Goal: Task Accomplishment & Management: Use online tool/utility

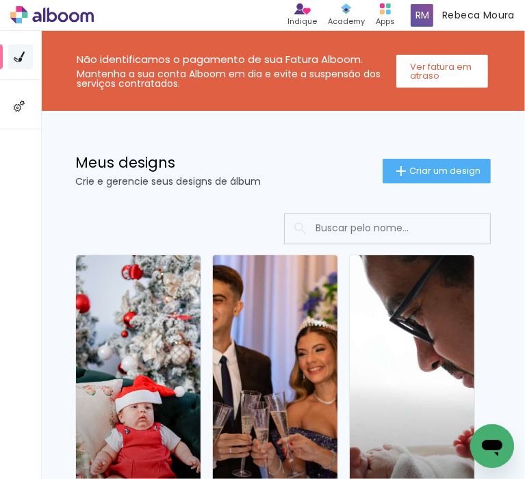
scroll to position [137, 0]
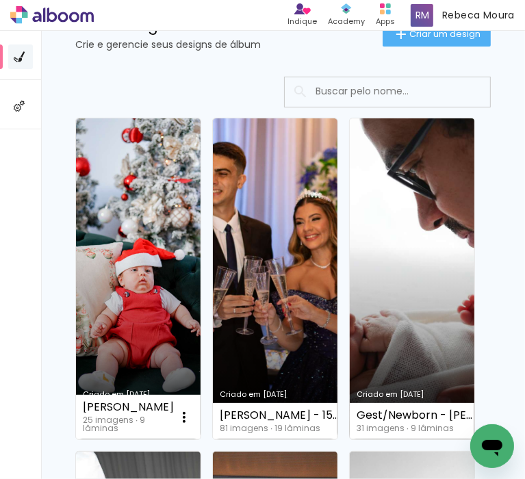
click at [407, 325] on link "Criado em [DATE]" at bounding box center [412, 278] width 125 height 321
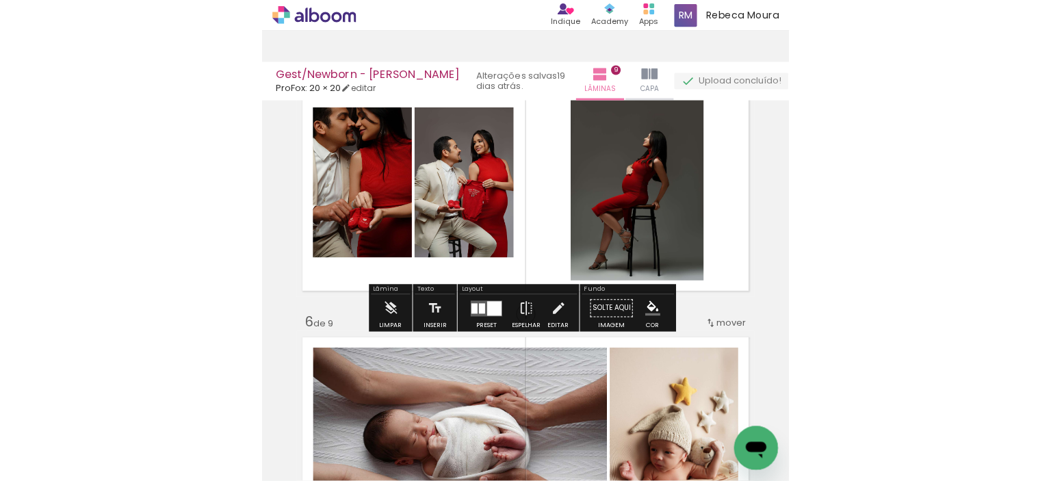
scroll to position [1095, 0]
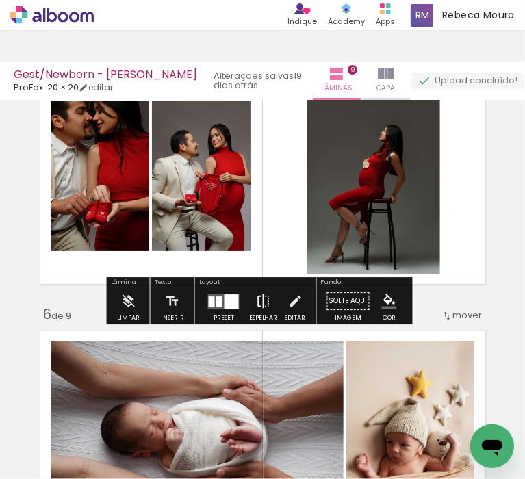
click at [258, 309] on iron-icon at bounding box center [263, 301] width 15 height 27
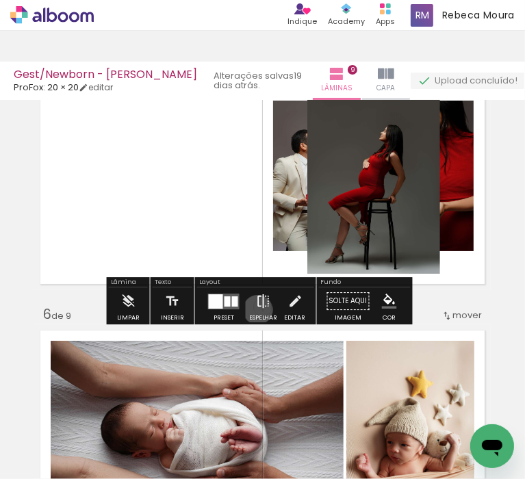
click at [256, 310] on iron-icon at bounding box center [263, 301] width 15 height 27
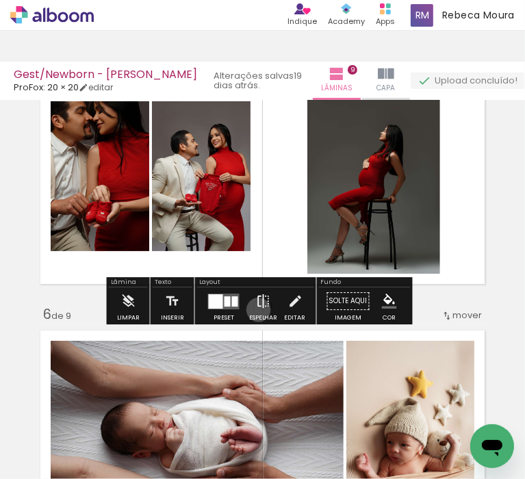
click at [256, 310] on iron-icon at bounding box center [263, 301] width 15 height 27
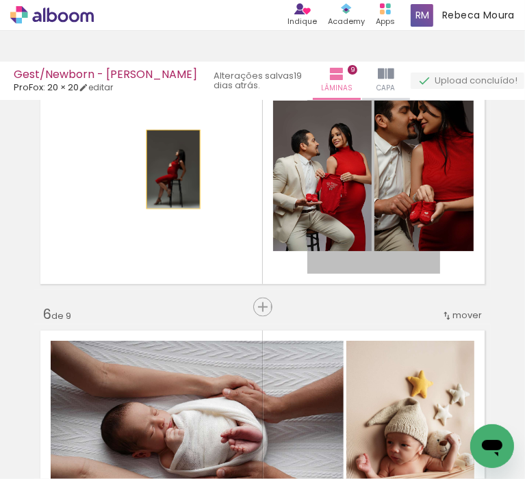
drag, startPoint x: 345, startPoint y: 161, endPoint x: 168, endPoint y: 170, distance: 176.8
click at [168, 170] on quentale-layouter at bounding box center [262, 176] width 456 height 228
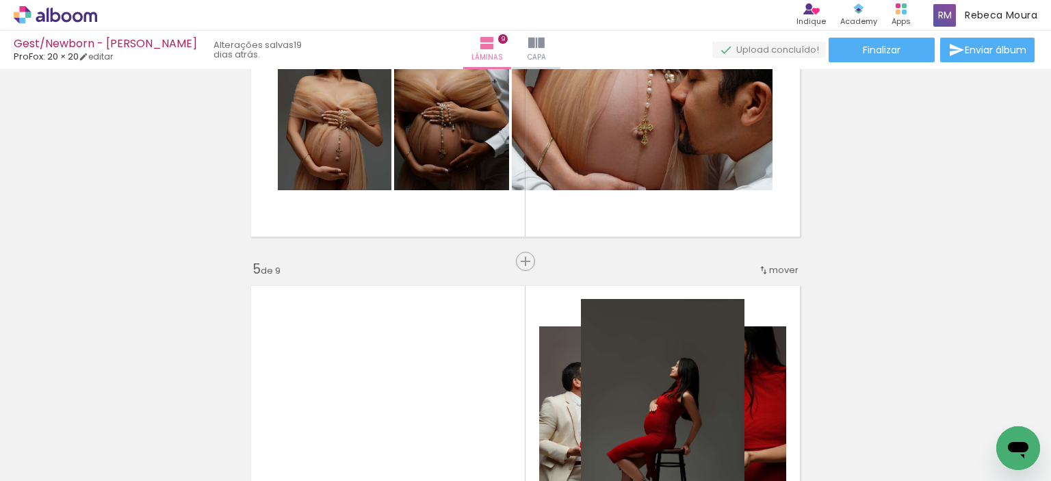
scroll to position [1311, 0]
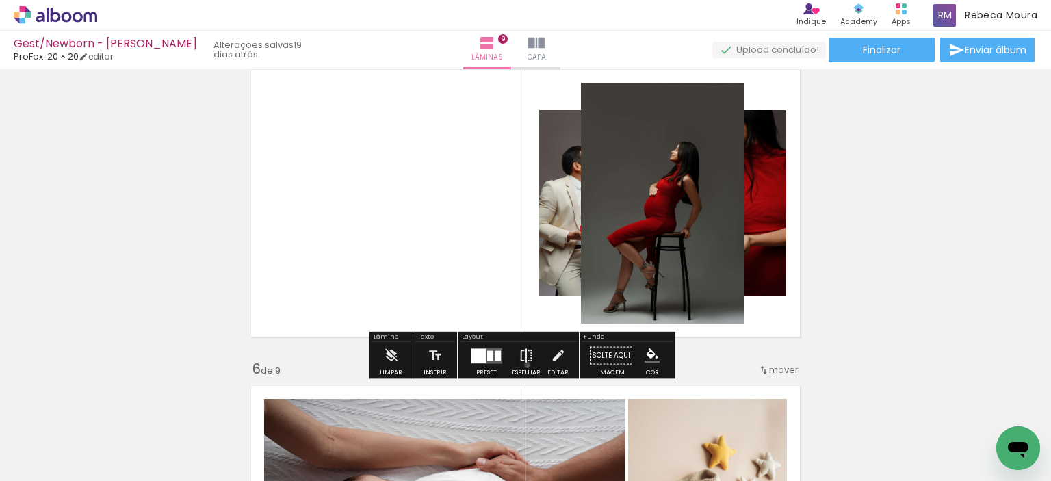
click at [524, 365] on iron-icon at bounding box center [526, 355] width 15 height 27
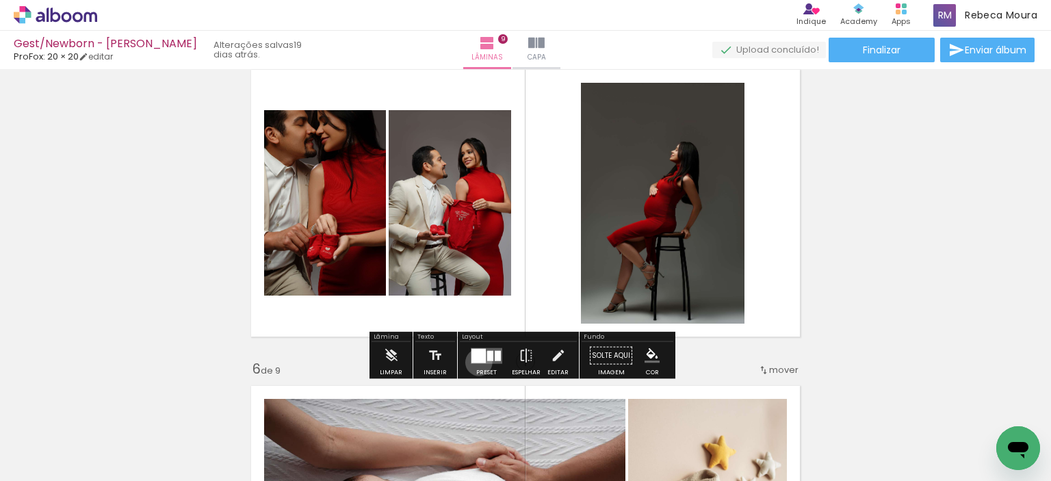
click at [476, 362] on div at bounding box center [479, 355] width 14 height 14
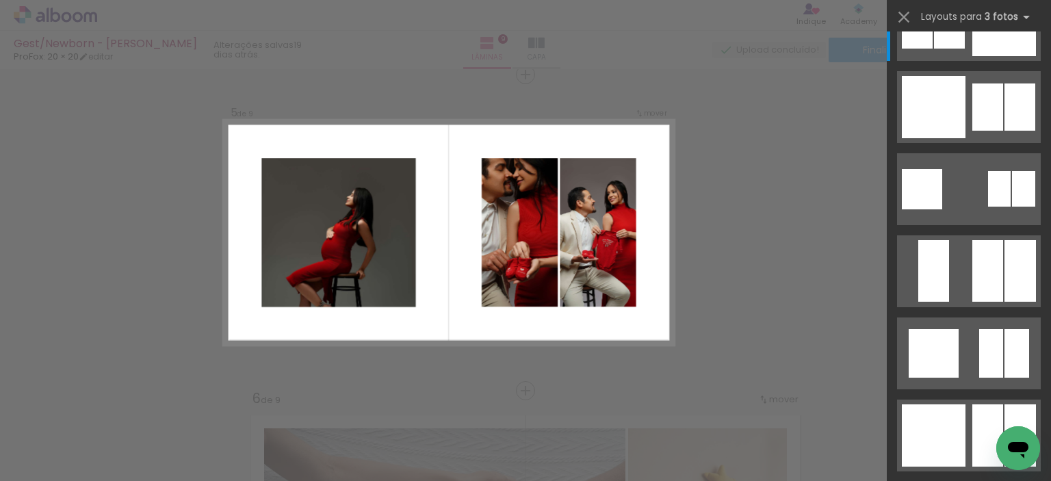
scroll to position [1766, 0]
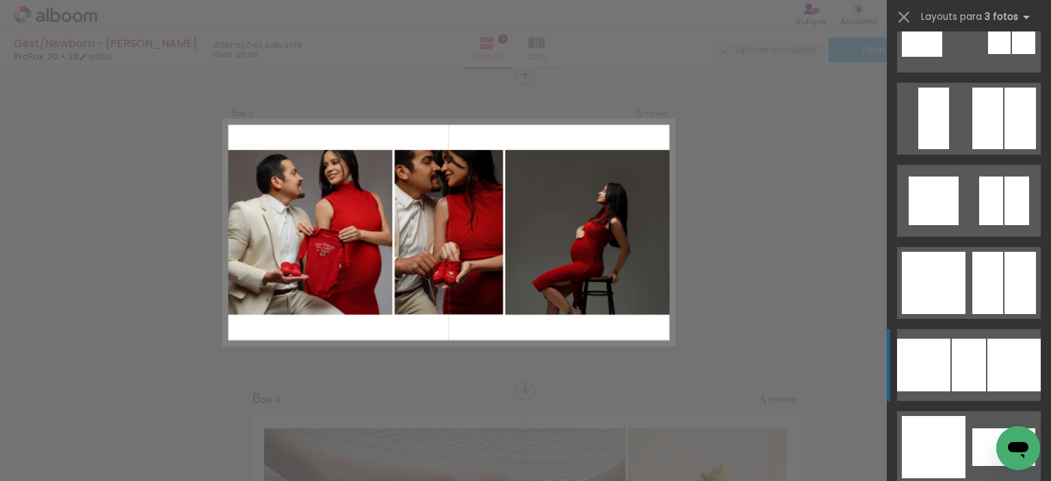
click at [524, 371] on div at bounding box center [969, 365] width 34 height 53
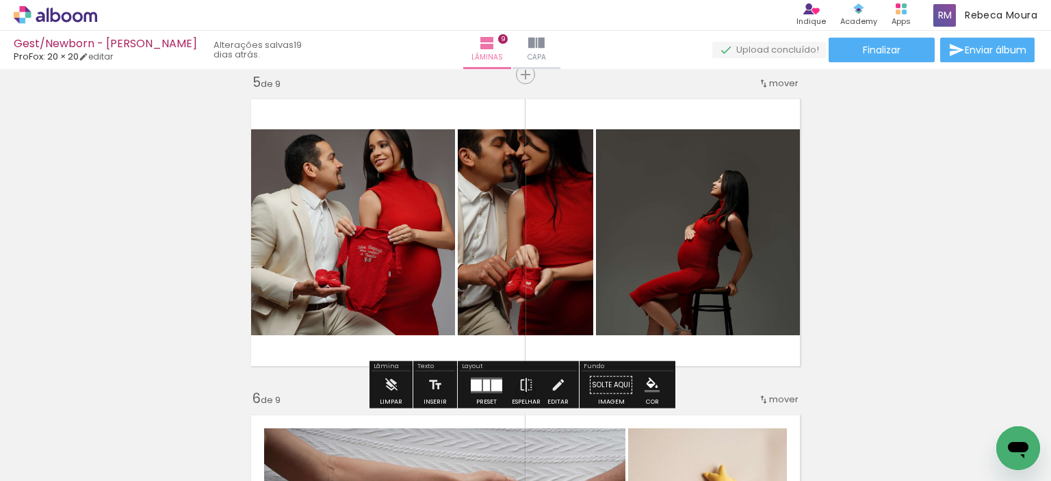
click at [494, 379] on div at bounding box center [496, 385] width 11 height 12
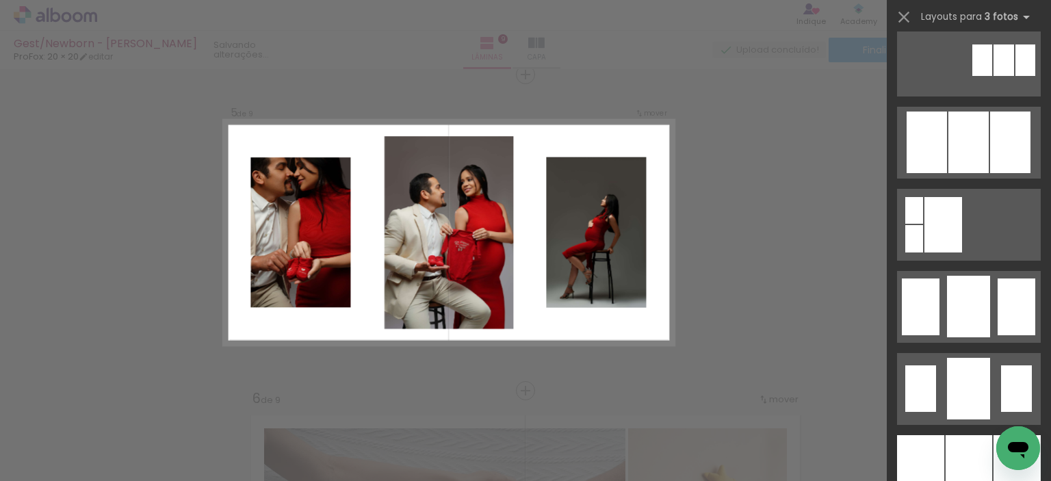
scroll to position [890, 0]
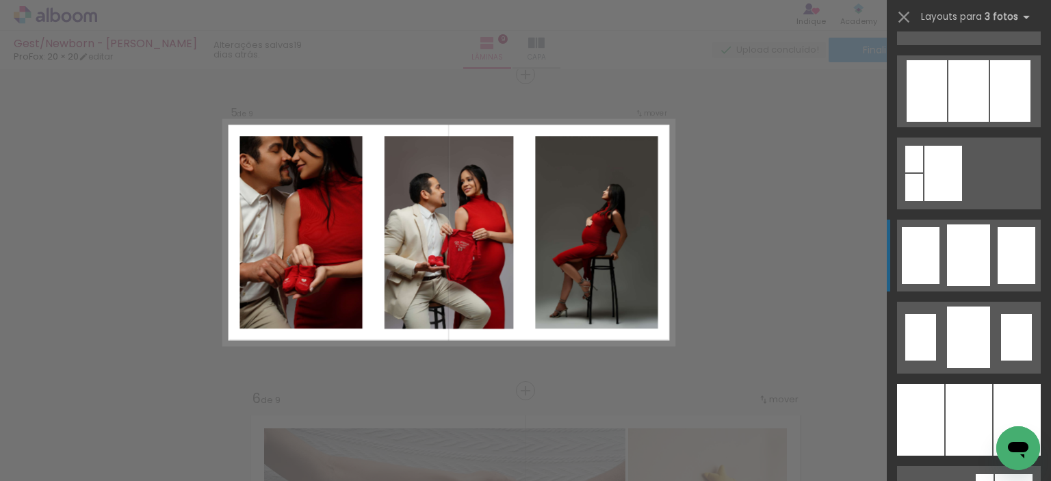
click at [524, 270] on div at bounding box center [968, 255] width 43 height 62
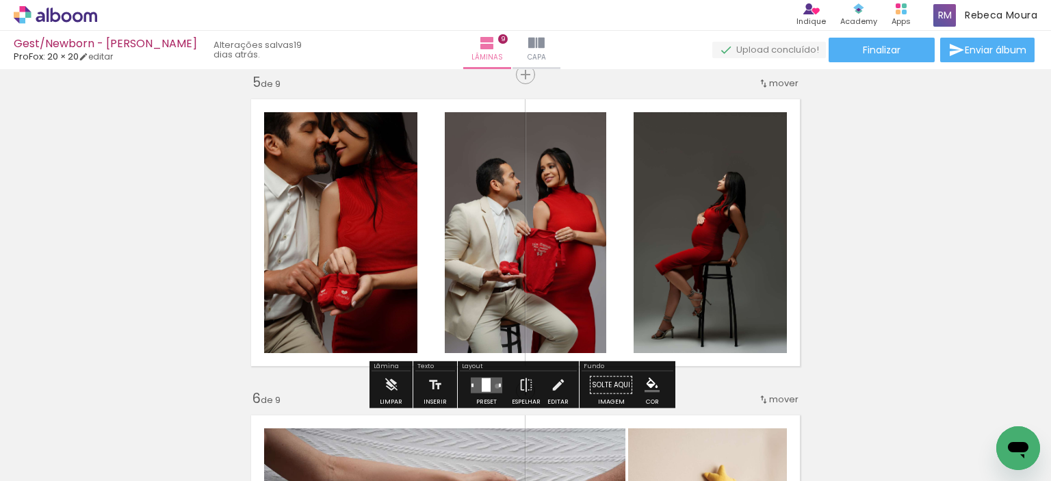
click at [494, 386] on quentale-layouter at bounding box center [486, 385] width 31 height 16
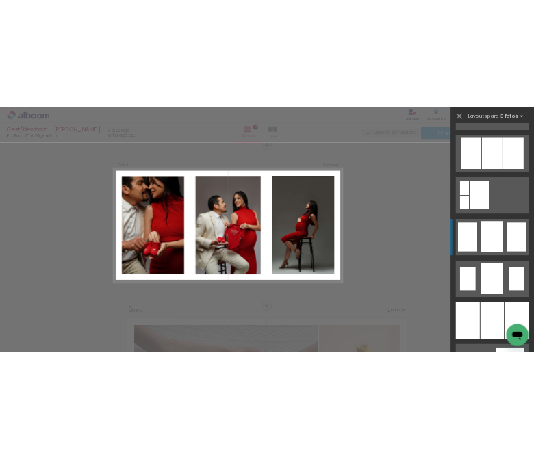
scroll to position [1068, 0]
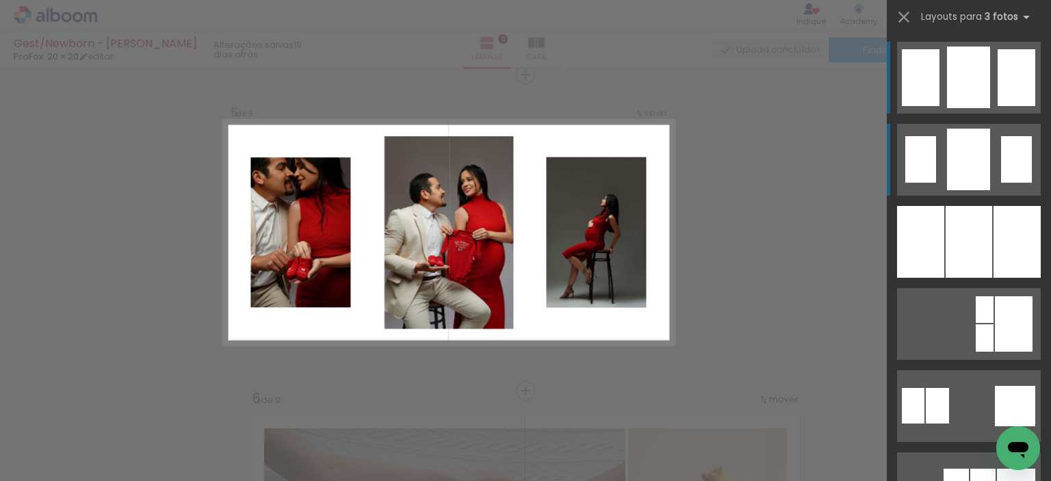
click at [524, 159] on div at bounding box center [968, 160] width 43 height 62
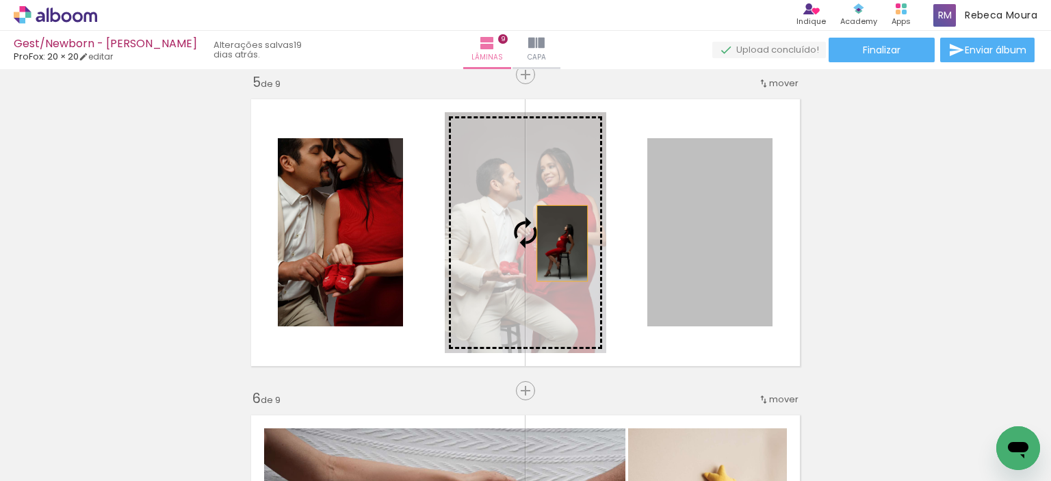
drag, startPoint x: 707, startPoint y: 248, endPoint x: 551, endPoint y: 239, distance: 156.3
click at [0, 0] on slot at bounding box center [0, 0] width 0 height 0
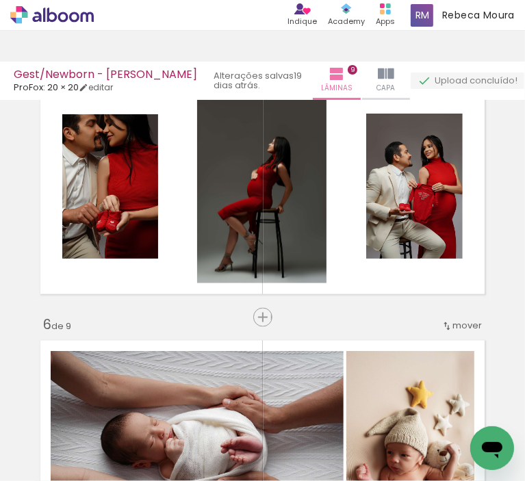
scroll to position [1066, 0]
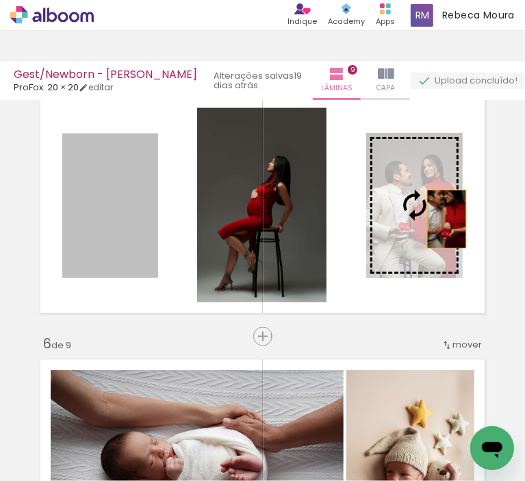
drag, startPoint x: 115, startPoint y: 237, endPoint x: 432, endPoint y: 217, distance: 317.5
click at [0, 0] on slot at bounding box center [0, 0] width 0 height 0
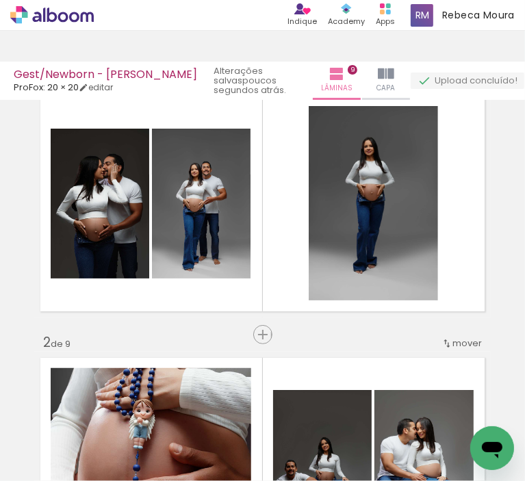
scroll to position [0, 0]
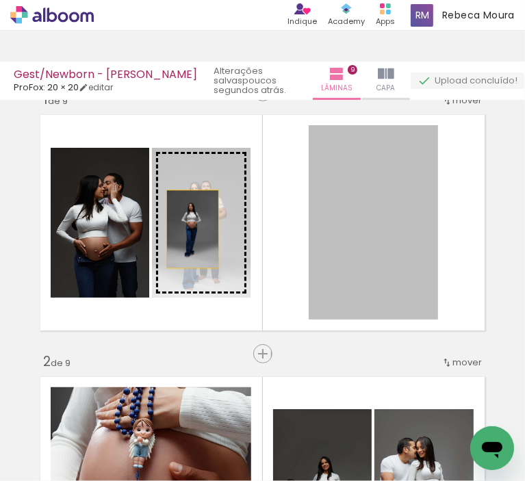
drag, startPoint x: 367, startPoint y: 250, endPoint x: 192, endPoint y: 229, distance: 176.5
click at [0, 0] on slot at bounding box center [0, 0] width 0 height 0
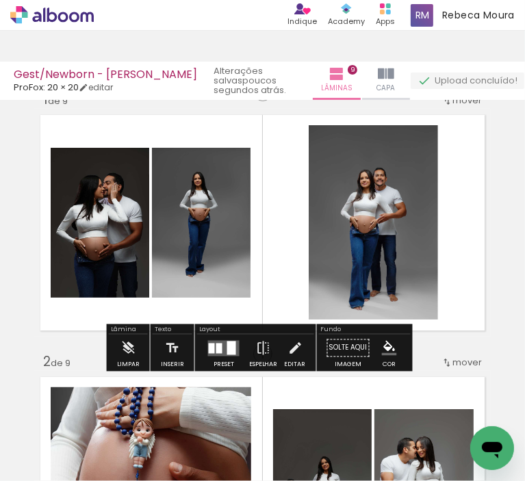
scroll to position [68, 0]
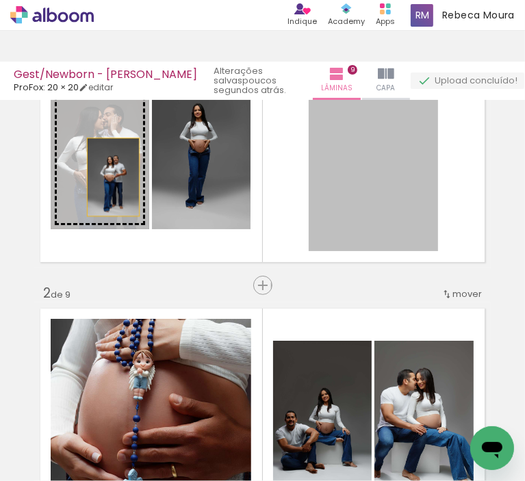
drag, startPoint x: 391, startPoint y: 199, endPoint x: 108, endPoint y: 177, distance: 284.2
click at [0, 0] on slot at bounding box center [0, 0] width 0 height 0
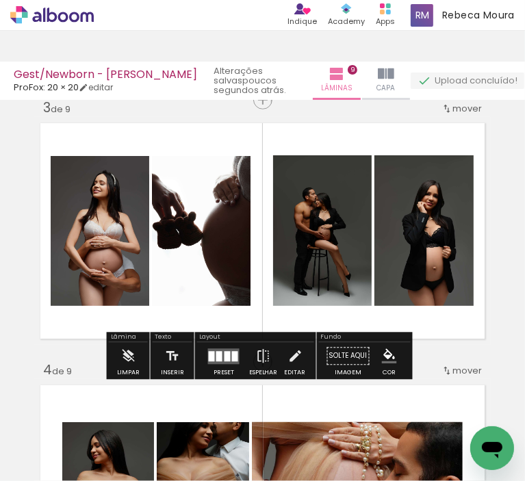
scroll to position [548, 0]
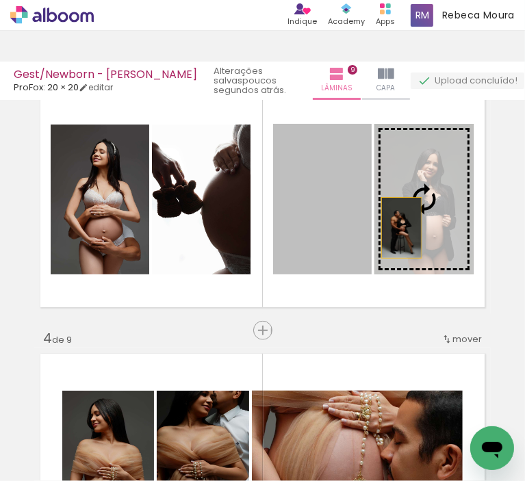
drag, startPoint x: 320, startPoint y: 228, endPoint x: 397, endPoint y: 227, distance: 76.7
click at [0, 0] on slot at bounding box center [0, 0] width 0 height 0
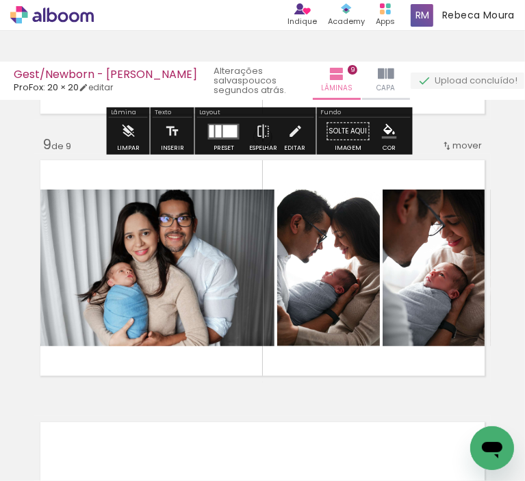
scroll to position [2053, 0]
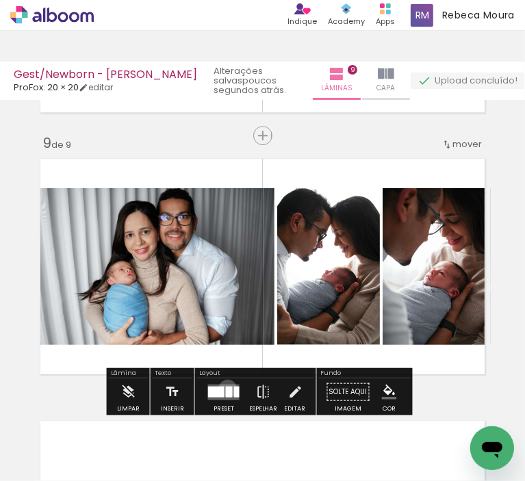
click at [226, 389] on div at bounding box center [229, 391] width 7 height 11
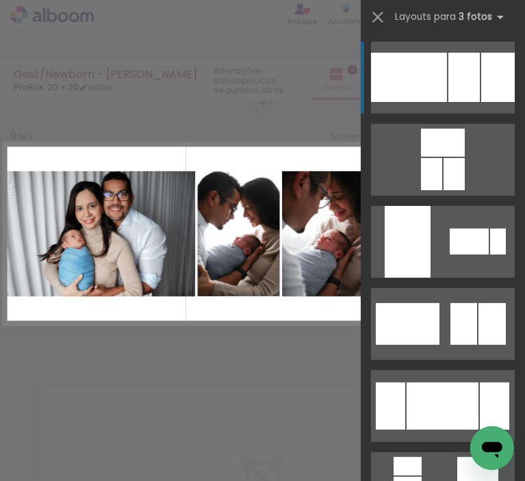
scroll to position [2087, 0]
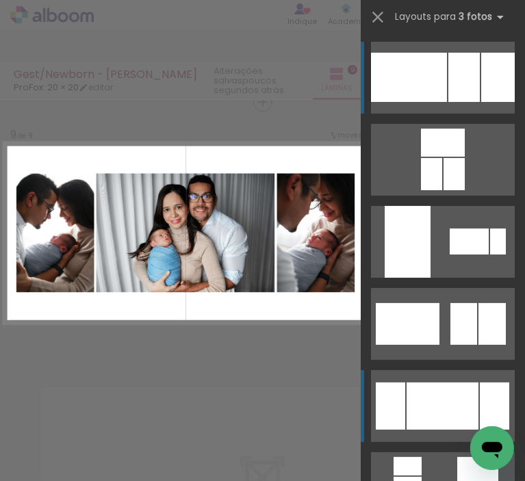
click at [426, 402] on div at bounding box center [443, 406] width 72 height 47
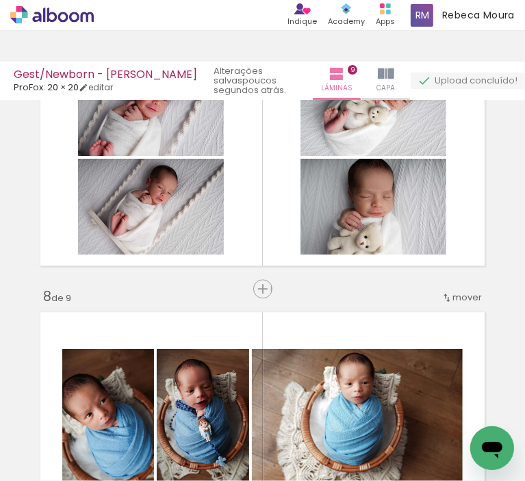
scroll to position [1527, 0]
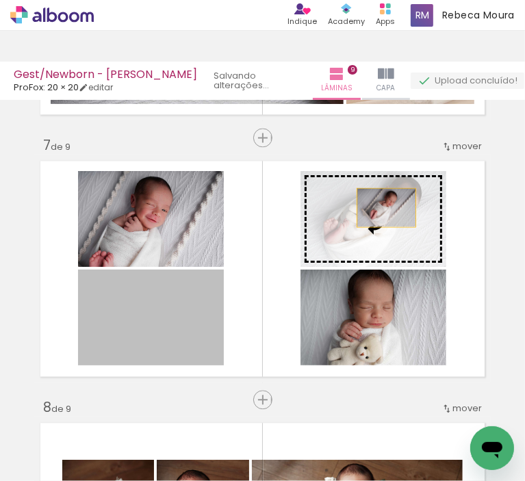
drag, startPoint x: 146, startPoint y: 329, endPoint x: 381, endPoint y: 207, distance: 264.8
click at [0, 0] on slot at bounding box center [0, 0] width 0 height 0
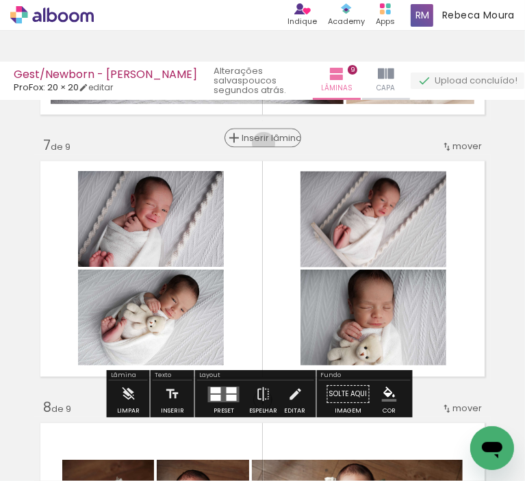
click at [258, 142] on span "Inserir lâmina" at bounding box center [268, 137] width 53 height 9
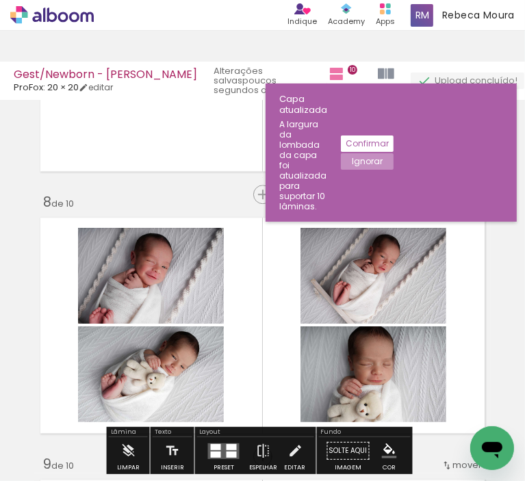
scroll to position [1801, 0]
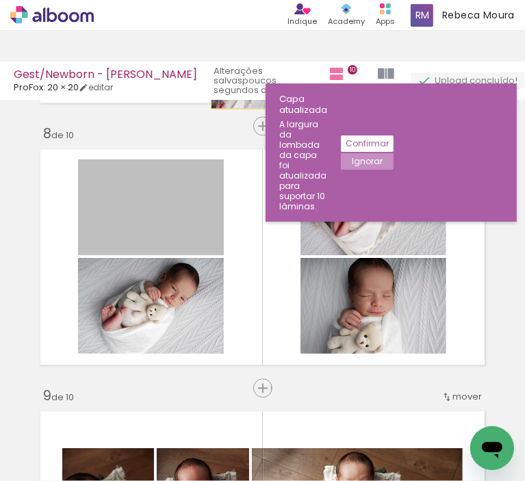
drag, startPoint x: 198, startPoint y: 210, endPoint x: 235, endPoint y: 88, distance: 127.3
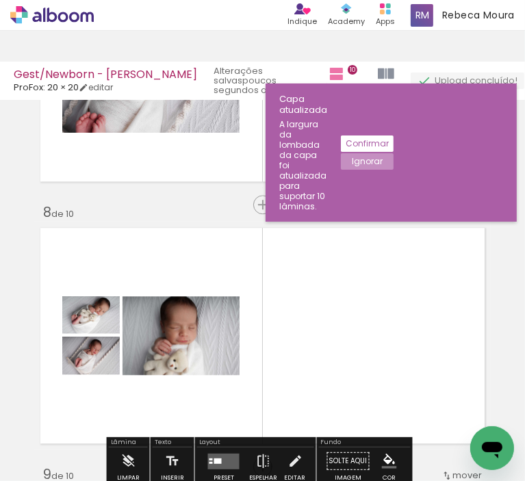
scroll to position [1595, 0]
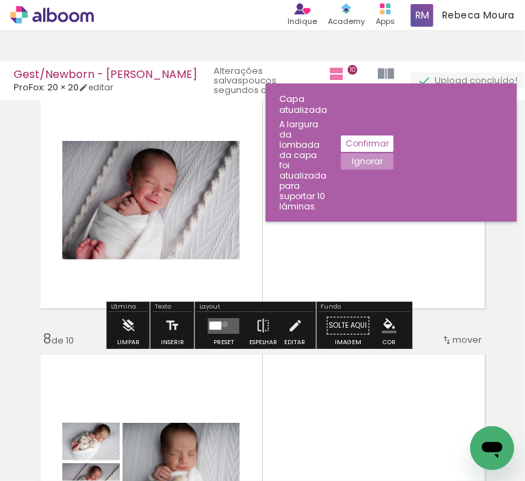
click at [222, 324] on quentale-layouter at bounding box center [223, 326] width 31 height 16
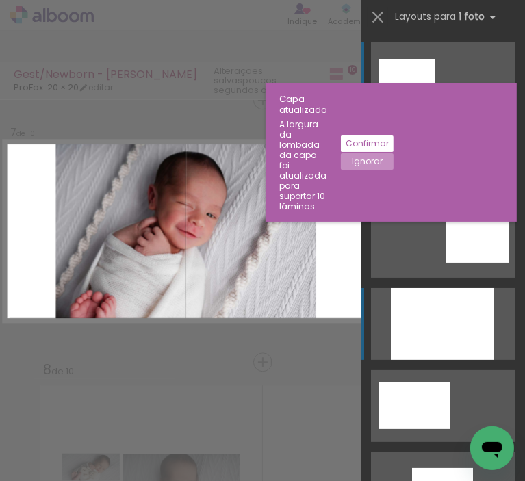
scroll to position [1563, 0]
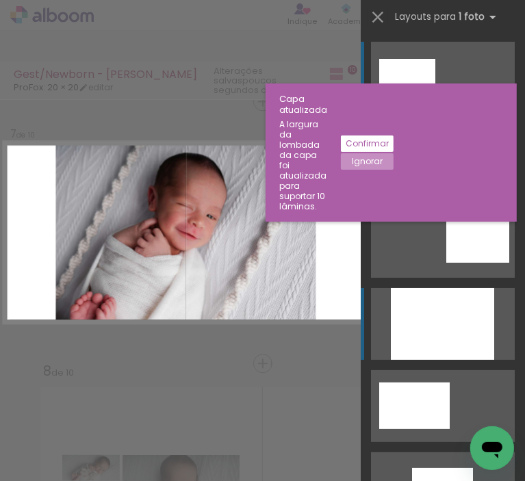
click at [413, 306] on div at bounding box center [442, 324] width 103 height 72
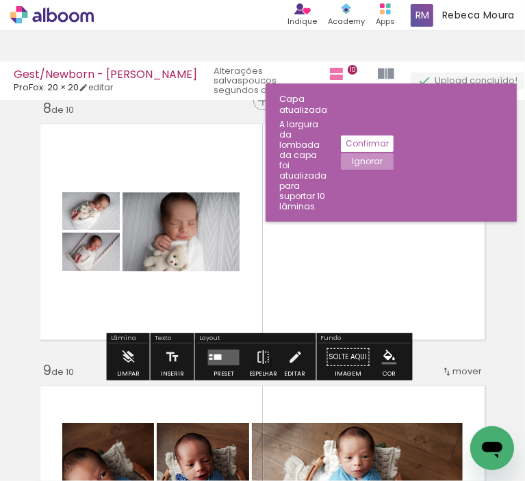
scroll to position [1905, 0]
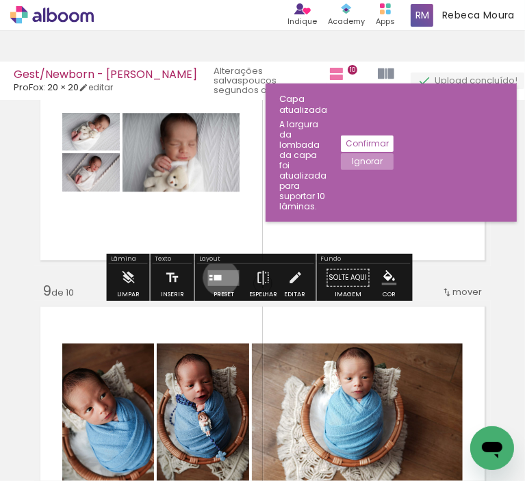
click at [218, 277] on div at bounding box center [218, 276] width 8 height 5
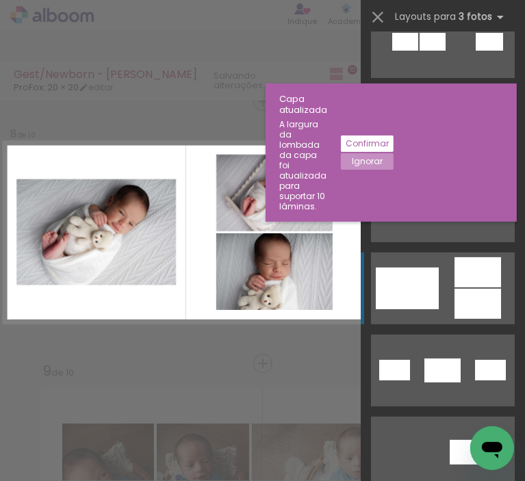
scroll to position [137, 0]
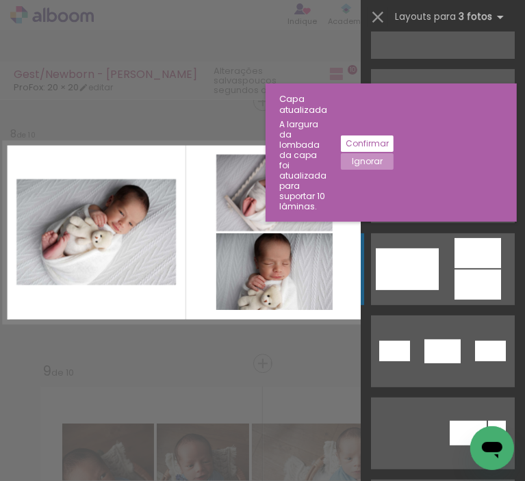
click at [443, 270] on quentale-layouter at bounding box center [443, 269] width 144 height 72
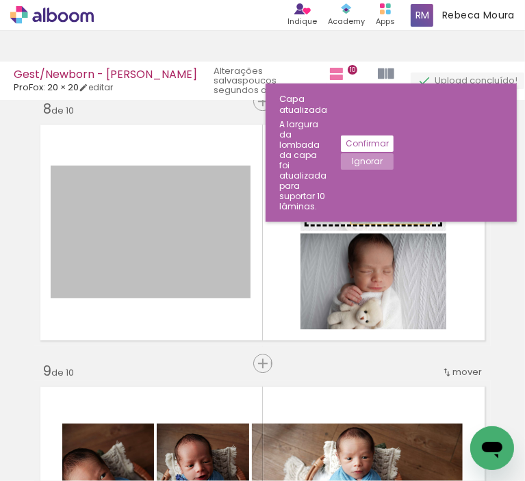
drag, startPoint x: 207, startPoint y: 240, endPoint x: 386, endPoint y: 196, distance: 183.9
click at [0, 0] on slot at bounding box center [0, 0] width 0 height 0
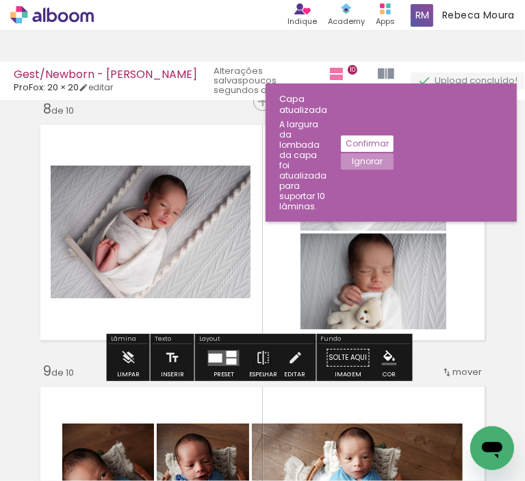
scroll to position [1757, 0]
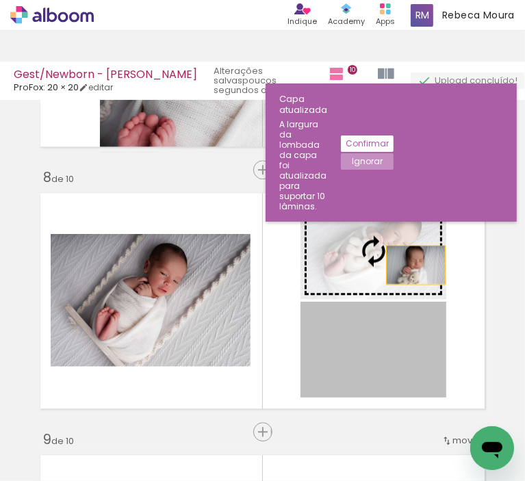
drag, startPoint x: 415, startPoint y: 355, endPoint x: 407, endPoint y: 257, distance: 98.9
click at [0, 0] on slot at bounding box center [0, 0] width 0 height 0
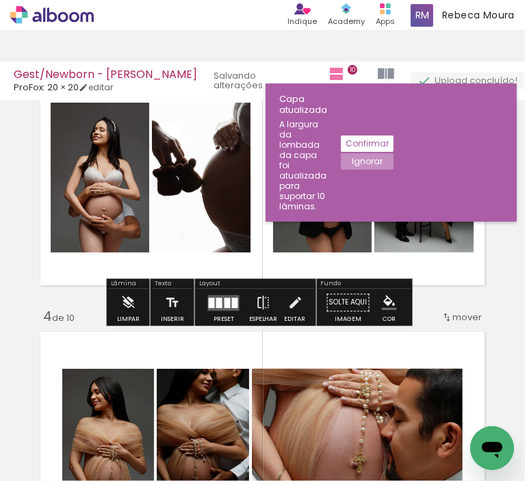
scroll to position [684, 0]
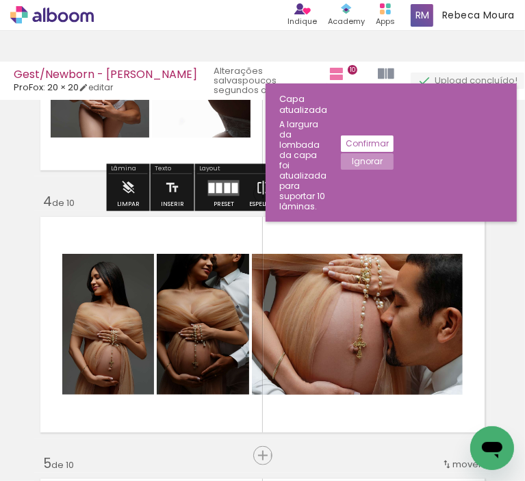
click at [0, 0] on slot "Confirmar" at bounding box center [0, 0] width 0 height 0
